Goal: Task Accomplishment & Management: Complete application form

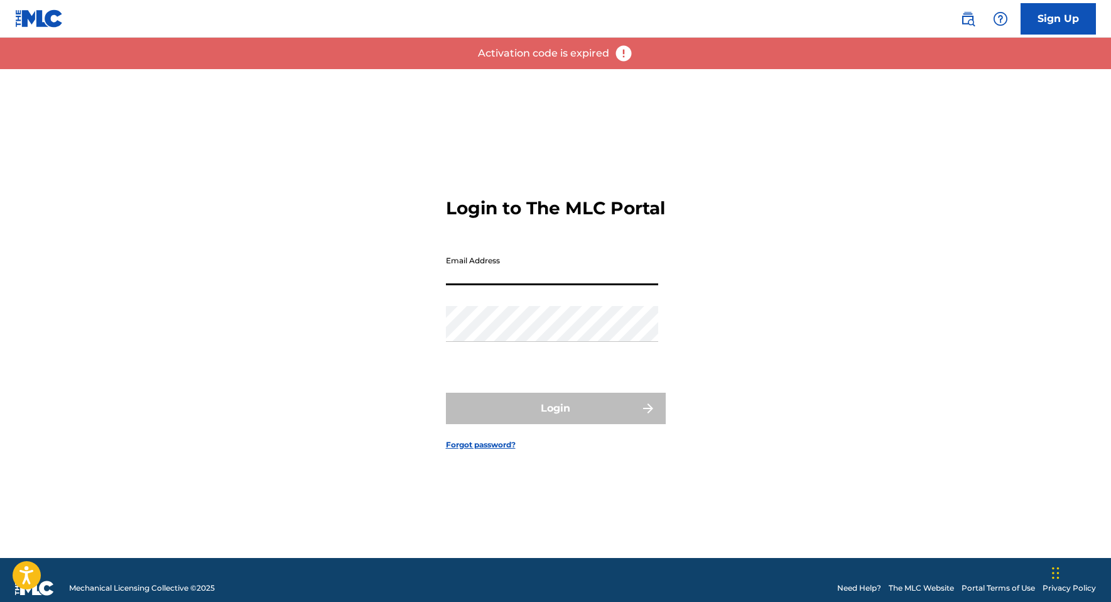
click at [503, 284] on input "Email Address" at bounding box center [552, 267] width 212 height 36
type input "[EMAIL_ADDRESS][DOMAIN_NAME]"
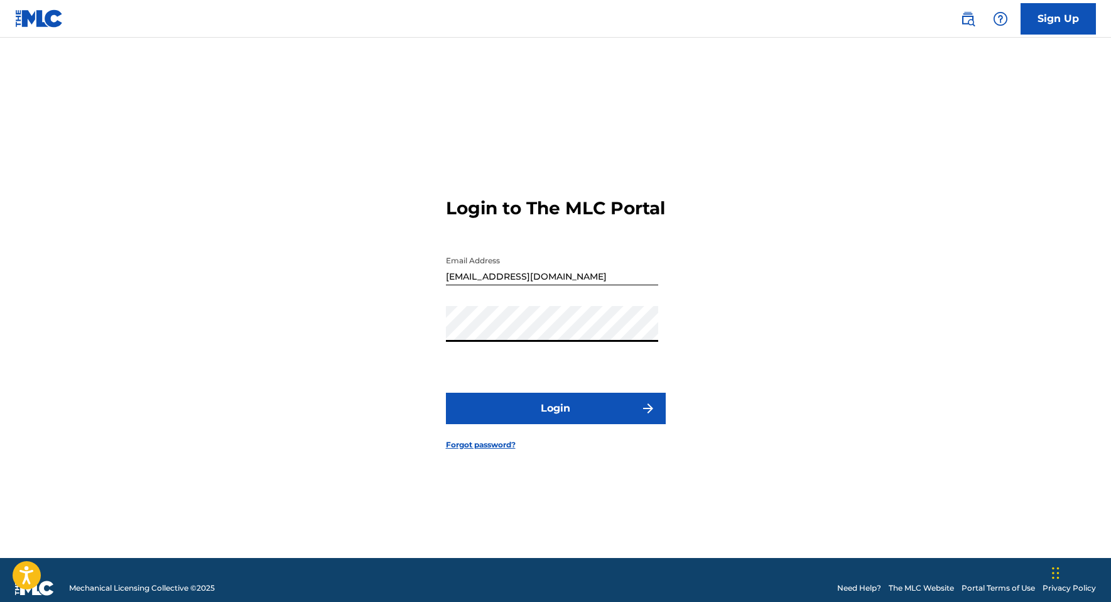
click at [446, 392] on button "Login" at bounding box center [556, 407] width 220 height 31
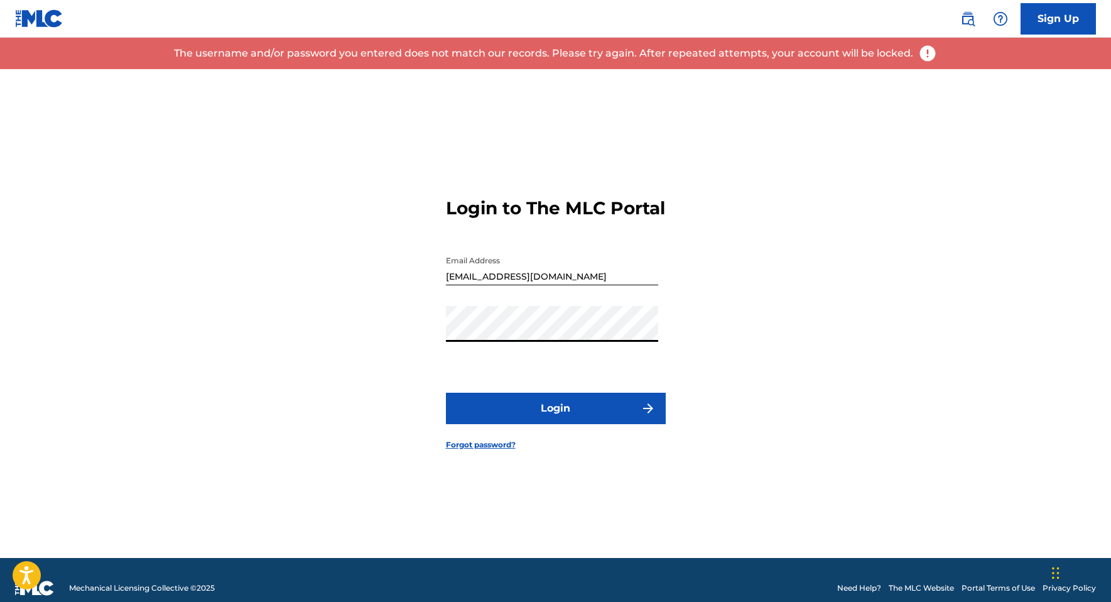
click at [1034, 28] on link "Sign Up" at bounding box center [1057, 18] width 75 height 31
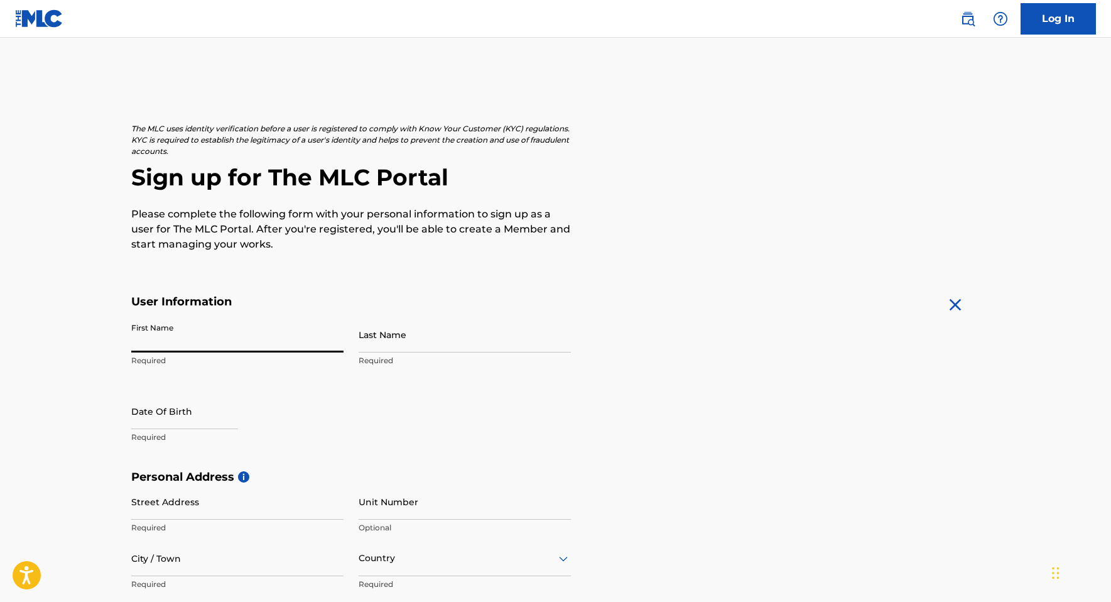
click at [166, 333] on input "First Name" at bounding box center [237, 334] width 212 height 36
